Goal: Navigation & Orientation: Go to known website

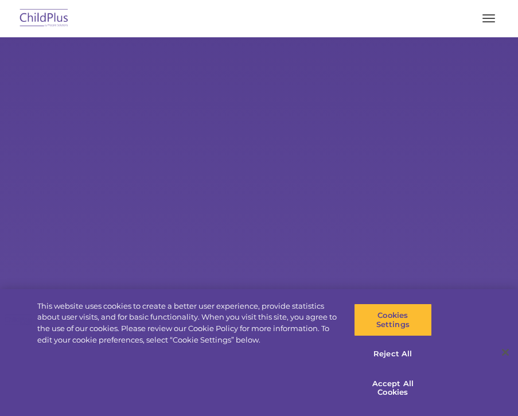
select select "MEDIUM"
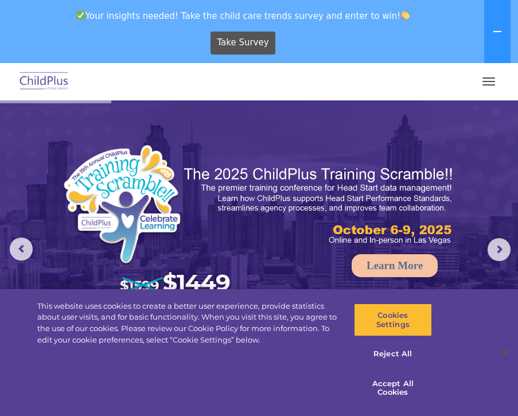
click at [61, 85] on img at bounding box center [44, 81] width 54 height 27
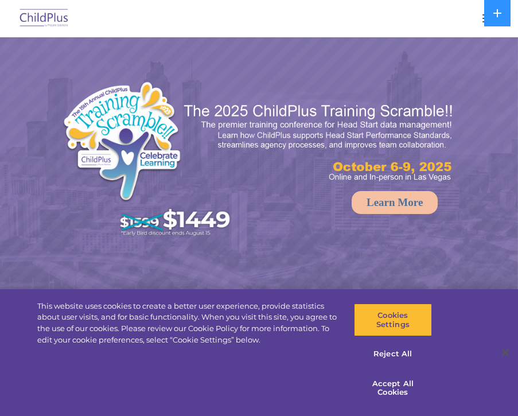
select select "MEDIUM"
